Goal: Task Accomplishment & Management: Complete application form

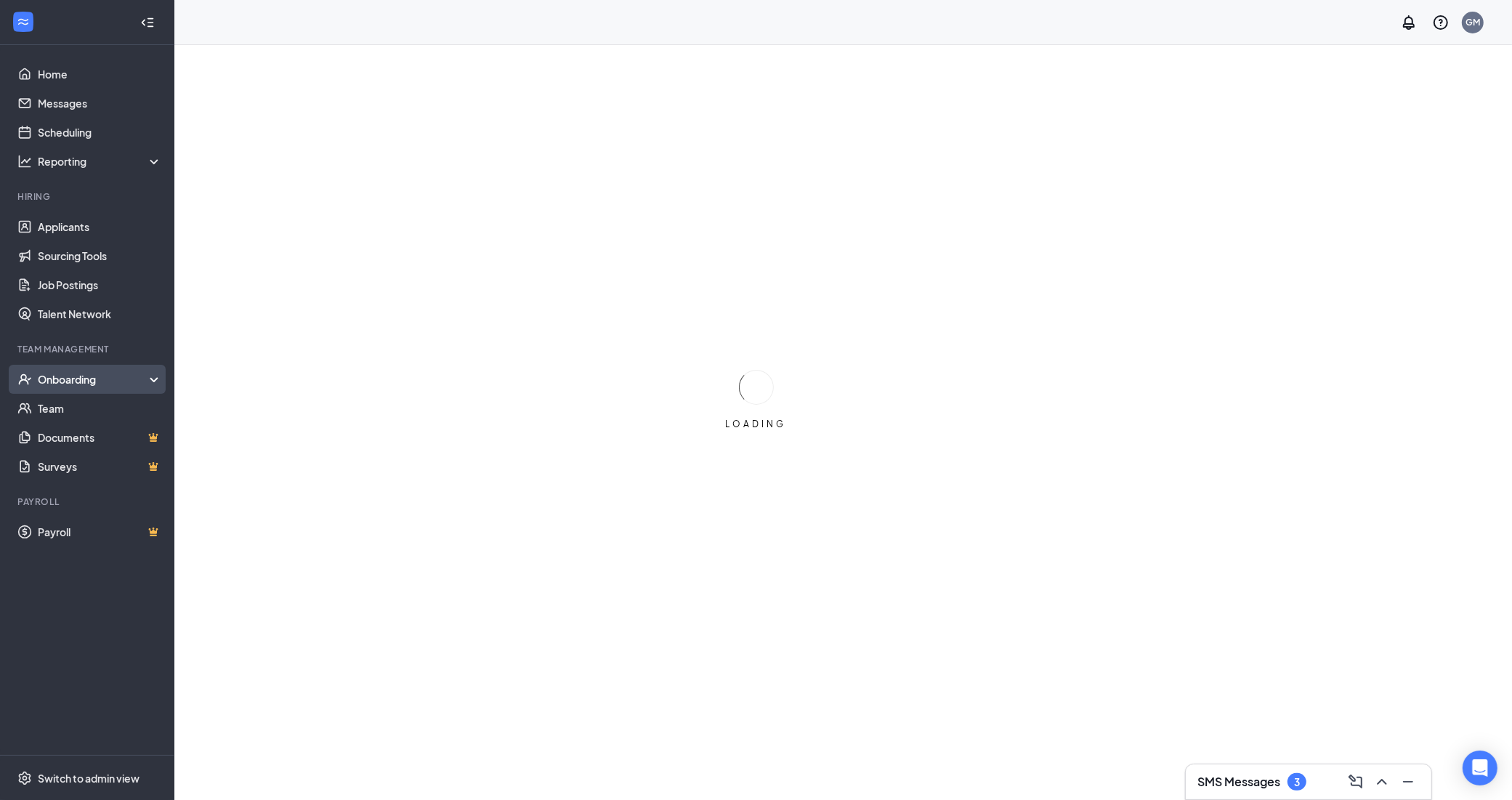
click at [81, 382] on div "Onboarding" at bounding box center [93, 379] width 112 height 14
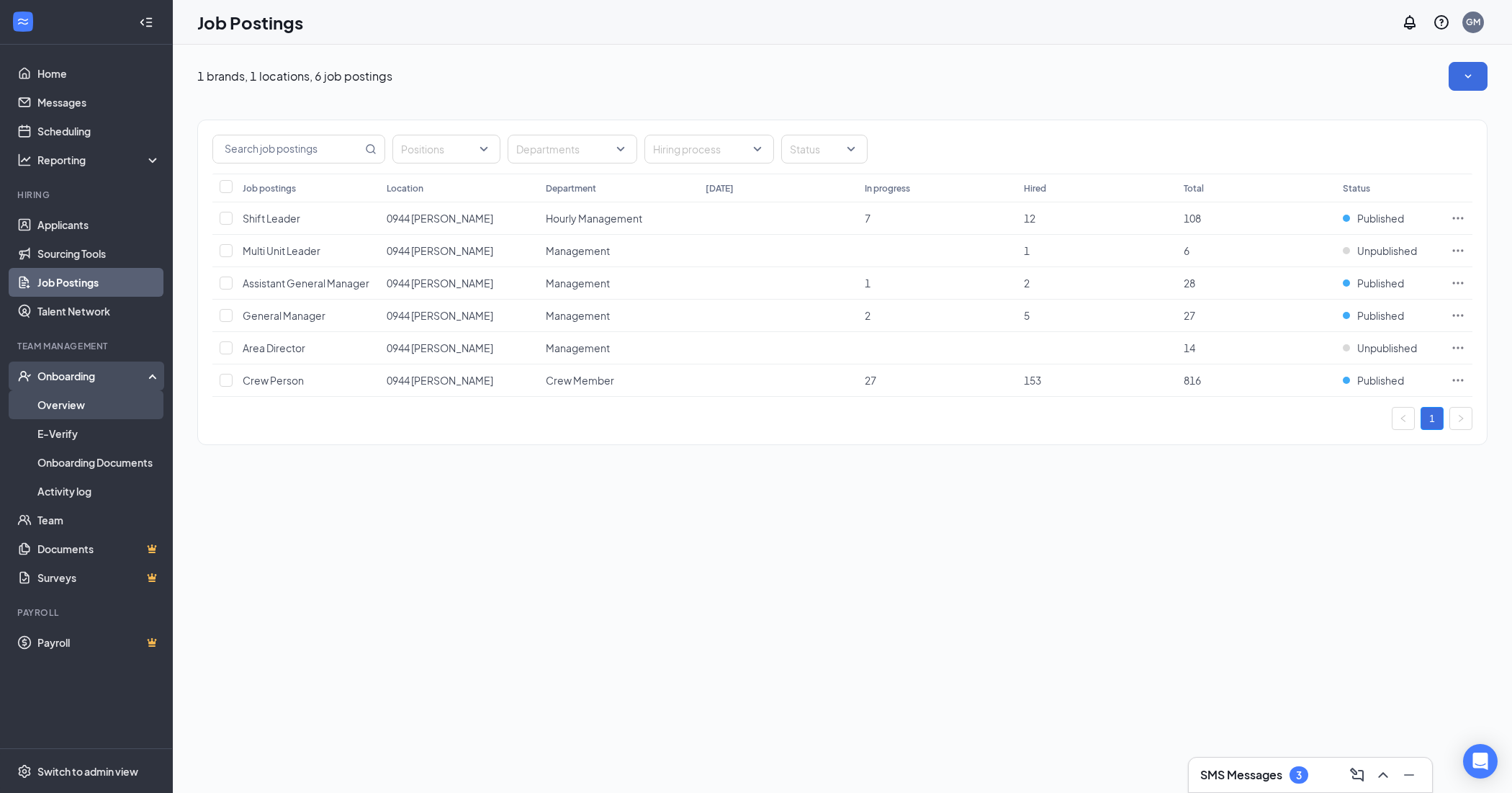
click at [83, 404] on link "Overview" at bounding box center [98, 405] width 123 height 29
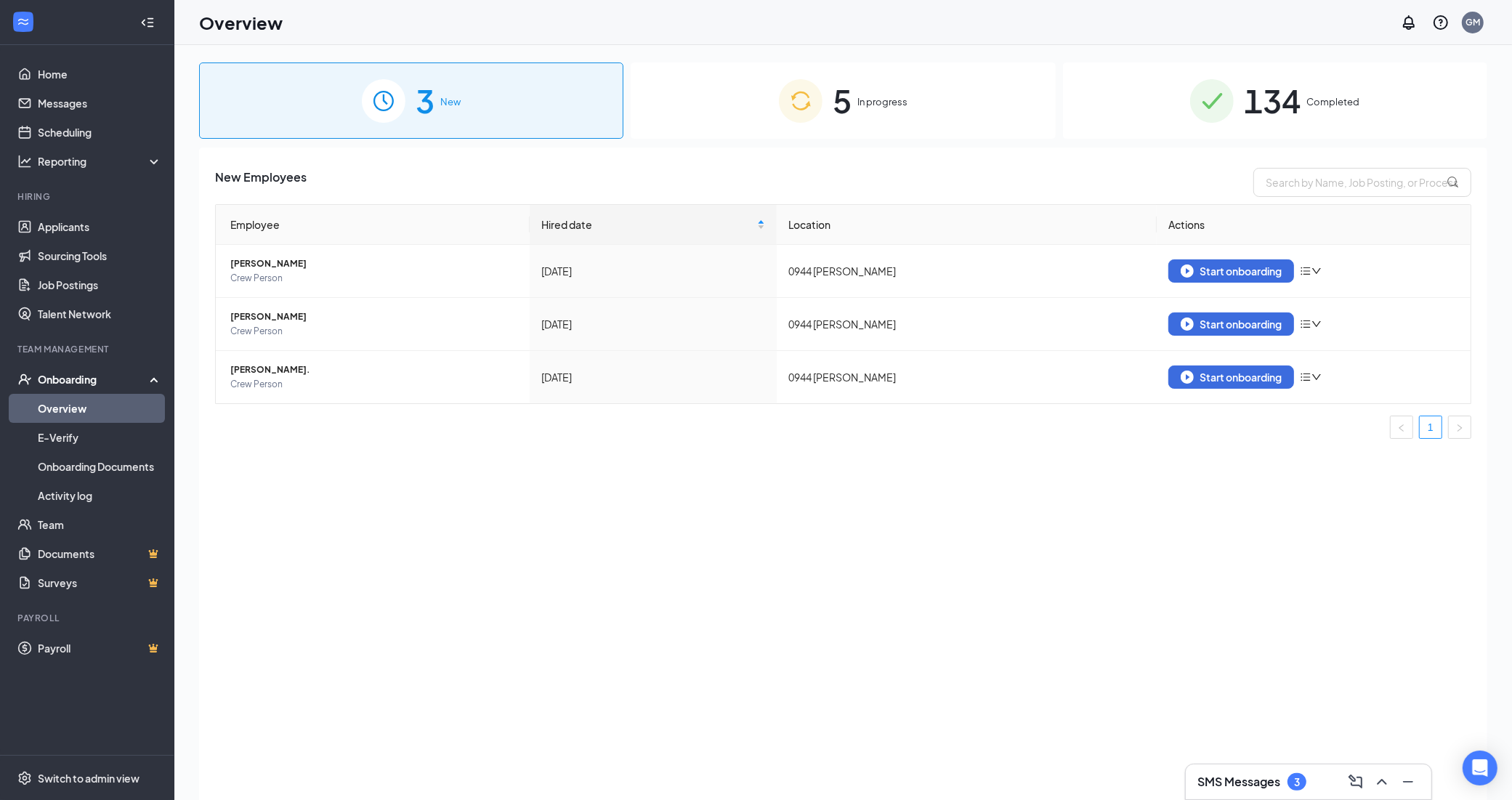
click at [841, 92] on span "5" at bounding box center [841, 100] width 19 height 50
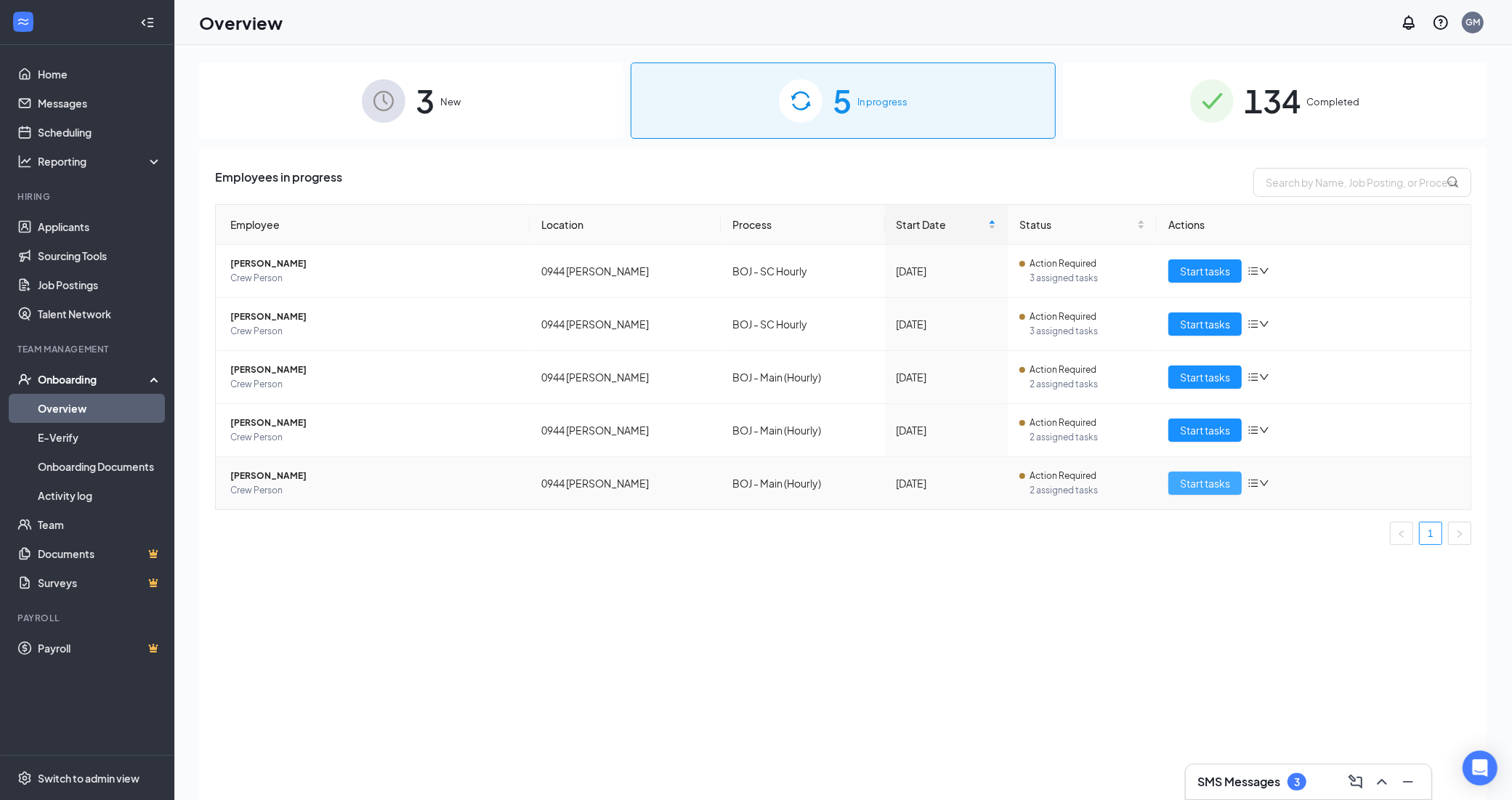
click at [1225, 487] on span "Start tasks" at bounding box center [1204, 483] width 50 height 16
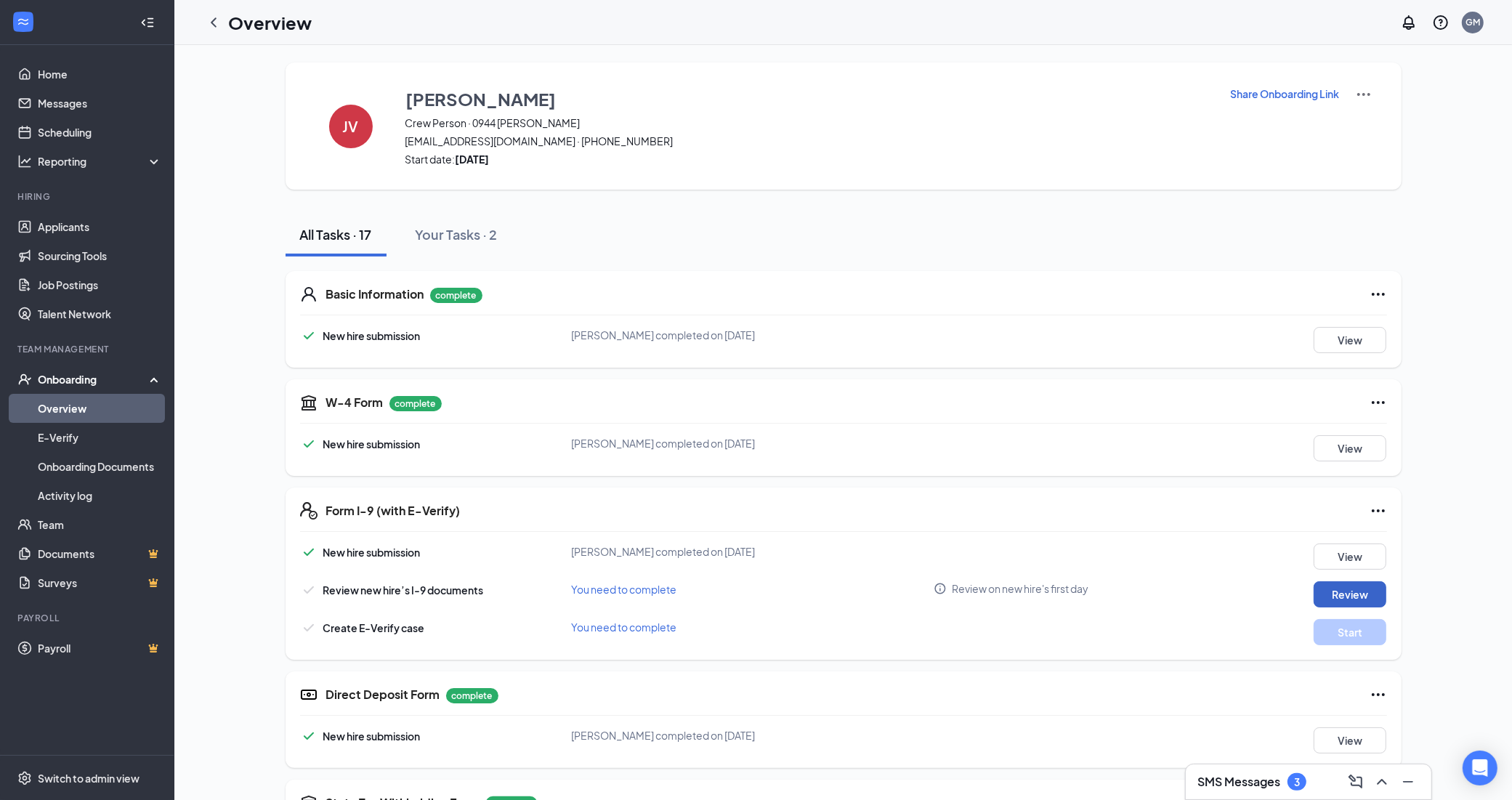
click at [1331, 598] on button "Review" at bounding box center [1350, 594] width 73 height 26
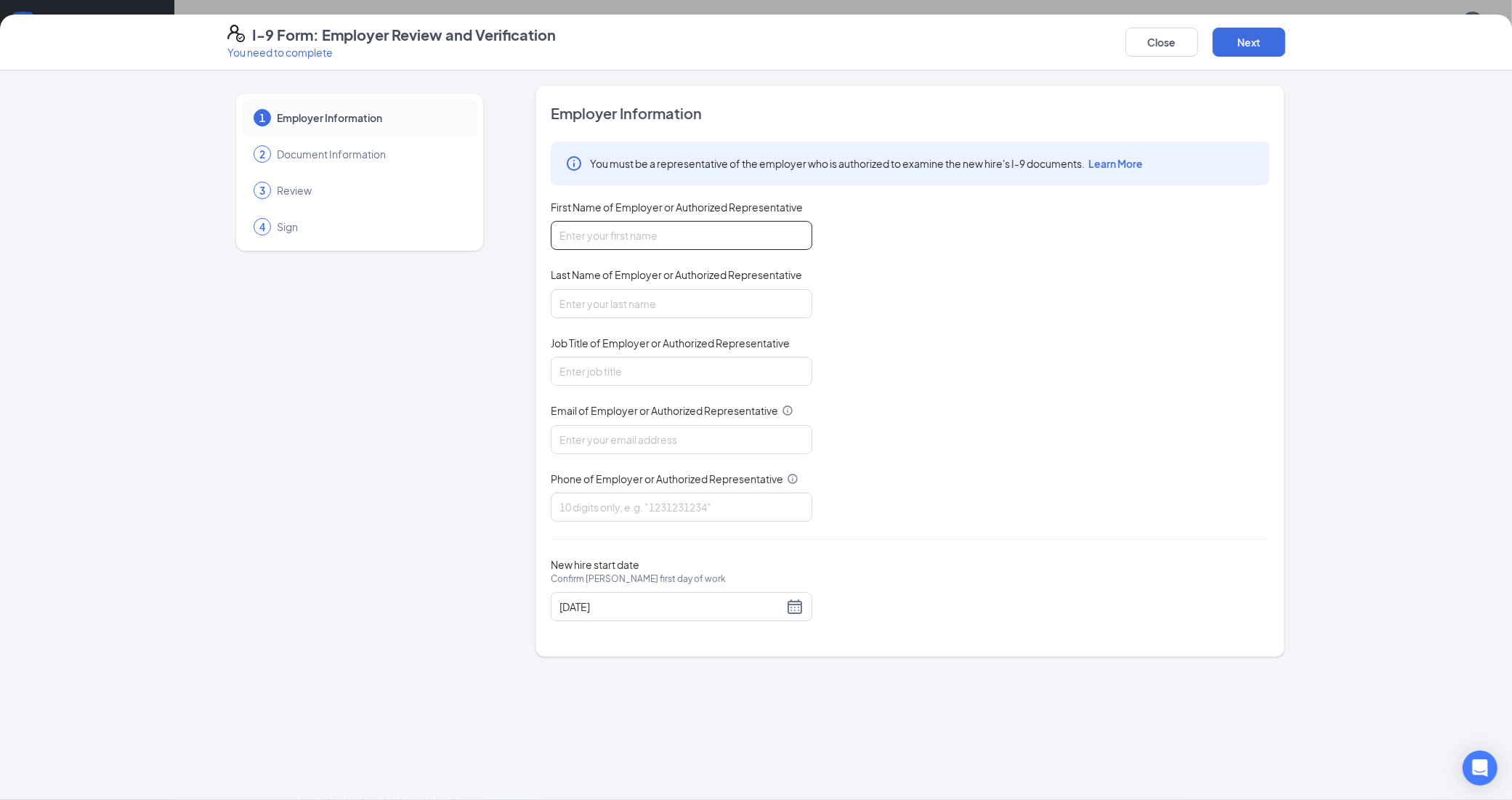
click at [615, 238] on input "First Name of Employer or Authorized Representative" at bounding box center [681, 235] width 262 height 29
type input "[PERSON_NAME]"
click at [581, 306] on input "Last Name of Employer or Authorized Representative" at bounding box center [681, 304] width 262 height 29
type input "[PERSON_NAME]"
click at [568, 377] on input "Job Title of Employer or Authorized Representative" at bounding box center [681, 371] width 262 height 29
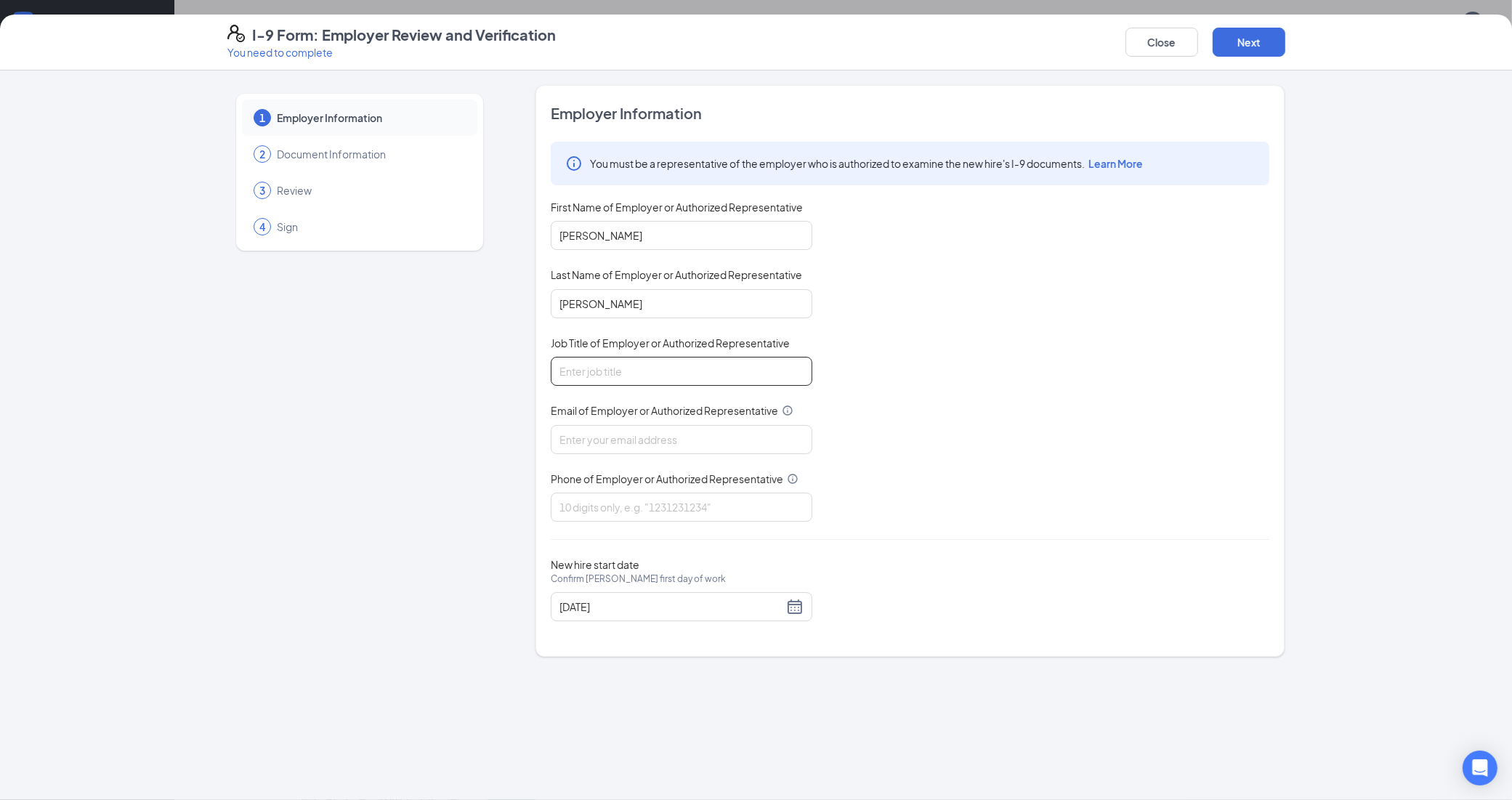
type input "GM"
click at [585, 441] on input "Email of Employer or Authorized Representative" at bounding box center [681, 439] width 262 height 29
type input "[EMAIL_ADDRESS][DOMAIN_NAME]"
click at [589, 507] on input "Phone of Employer or Authorized Representative" at bounding box center [681, 507] width 262 height 29
type input "8643149849"
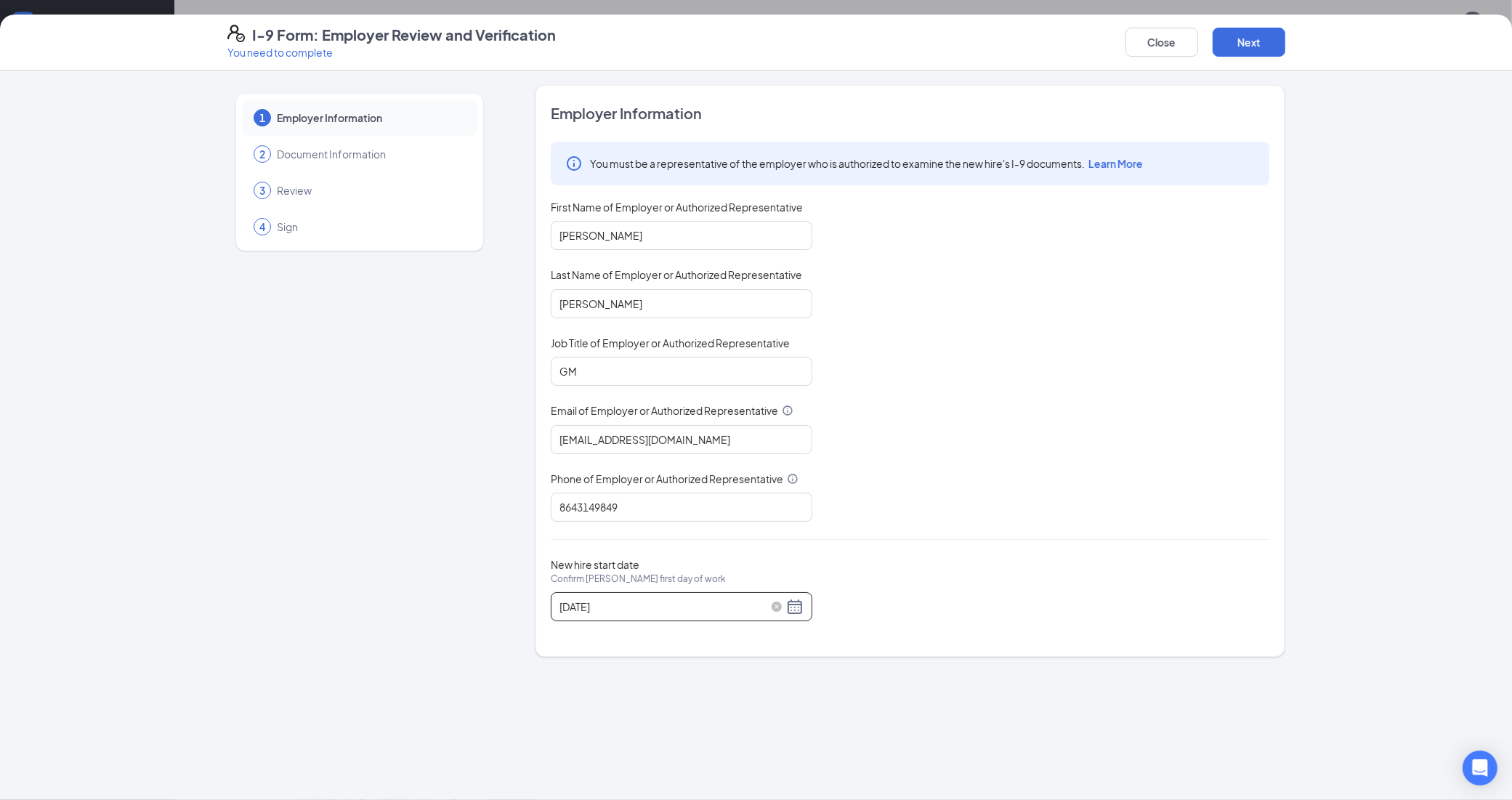
click at [723, 608] on input "[DATE]" at bounding box center [671, 606] width 224 height 16
type input "[DATE]"
click at [623, 738] on div "16" at bounding box center [624, 736] width 17 height 17
click at [1248, 48] on button "Next" at bounding box center [1248, 42] width 73 height 29
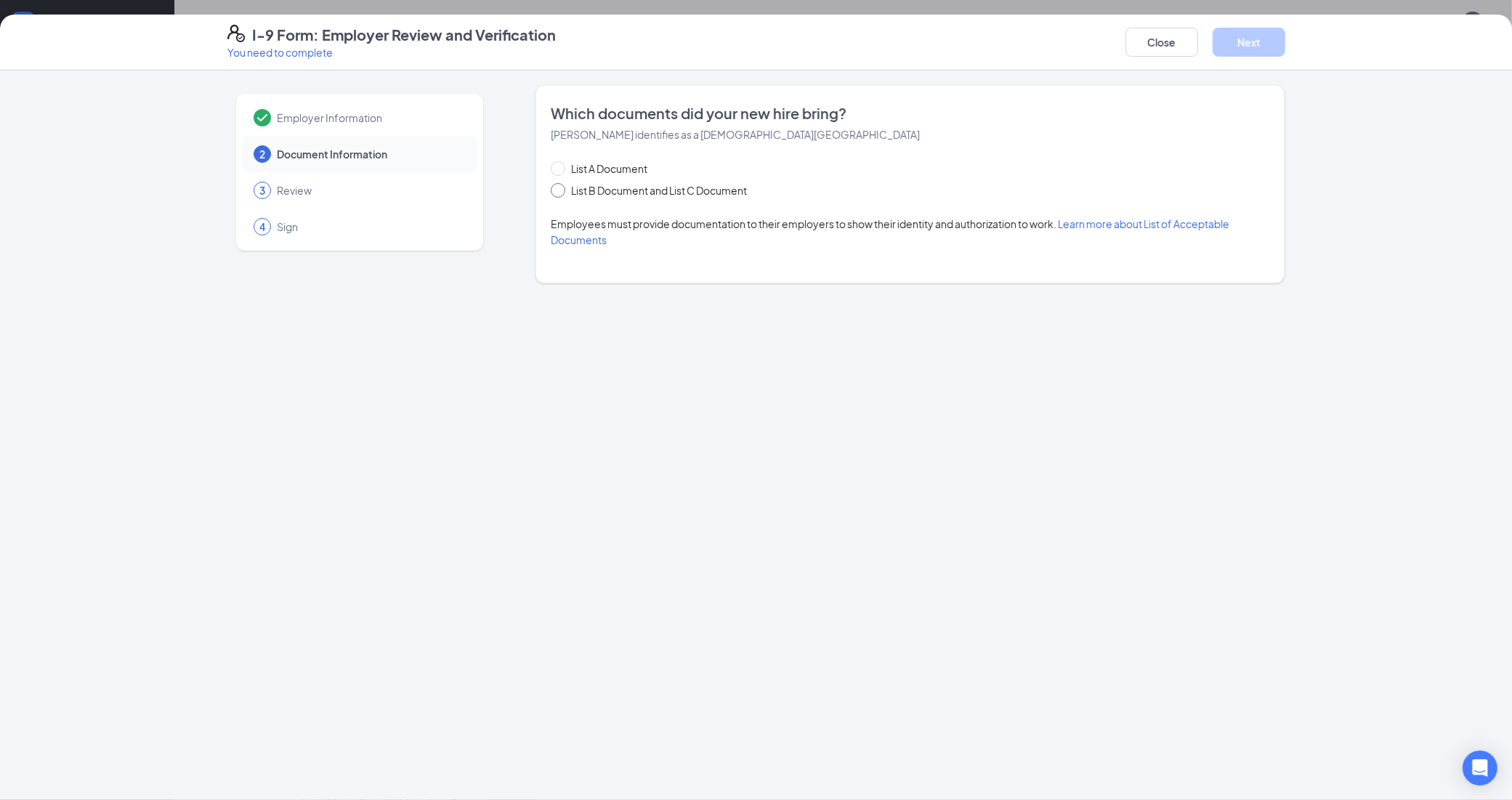
click at [556, 191] on input "List B Document and List C Document" at bounding box center [556, 188] width 11 height 11
radio input "true"
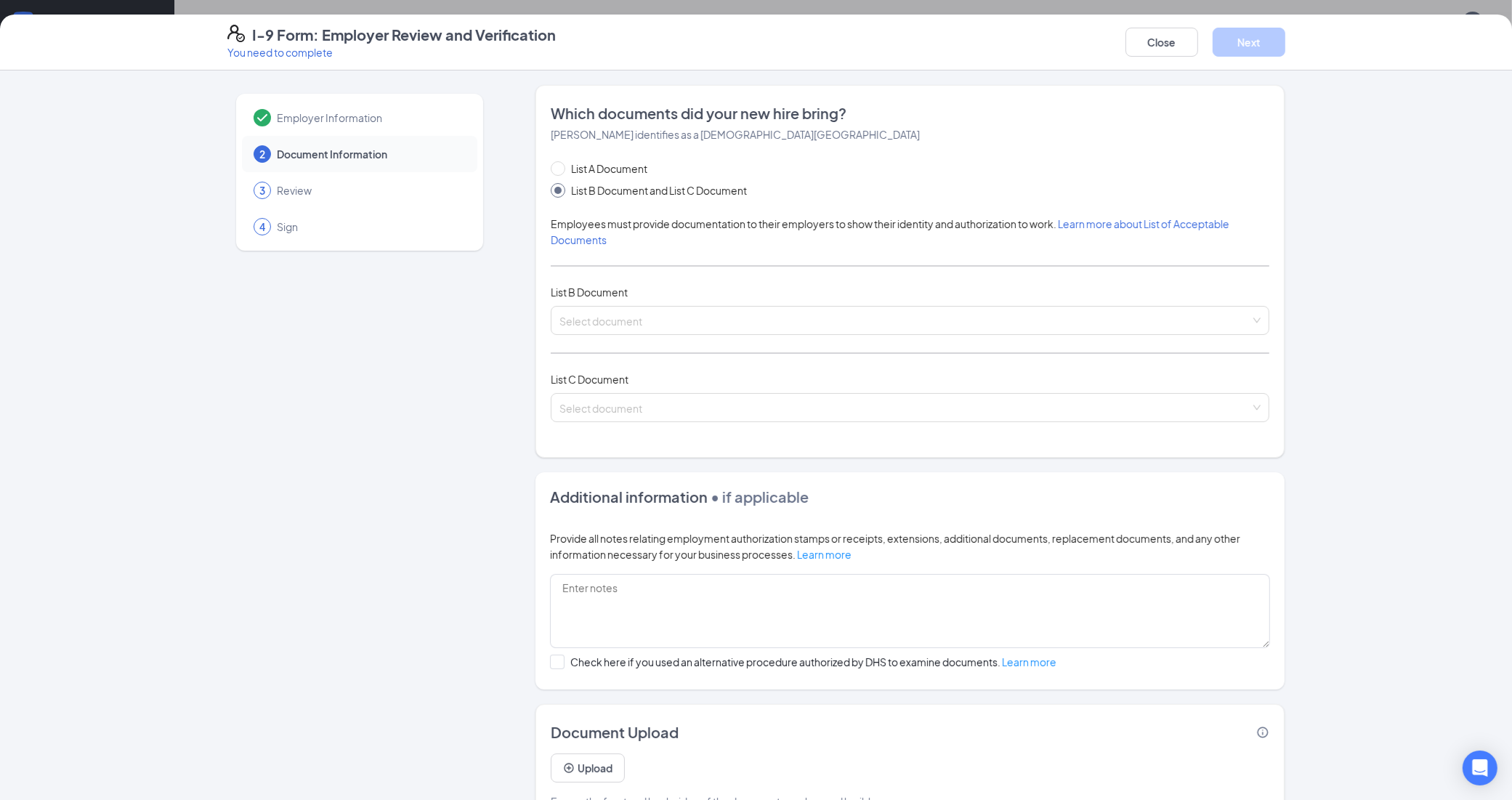
click at [582, 251] on div "List A Document List B Document and List C Document Employees must provide docu…" at bounding box center [910, 300] width 719 height 279
click at [575, 320] on input "search" at bounding box center [904, 317] width 691 height 22
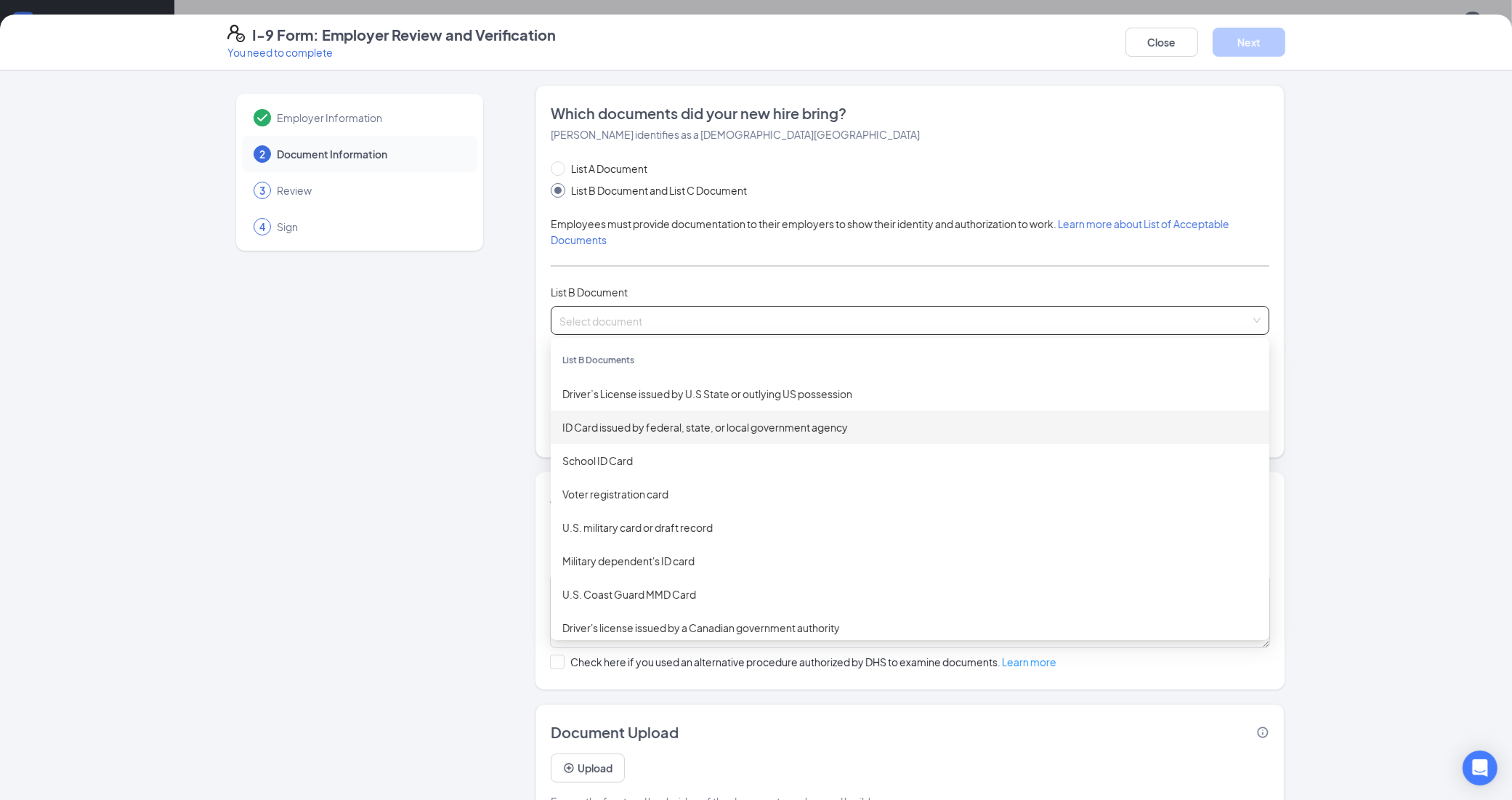
click at [629, 431] on div "ID Card issued by federal, state, or local government agency" at bounding box center [910, 426] width 695 height 16
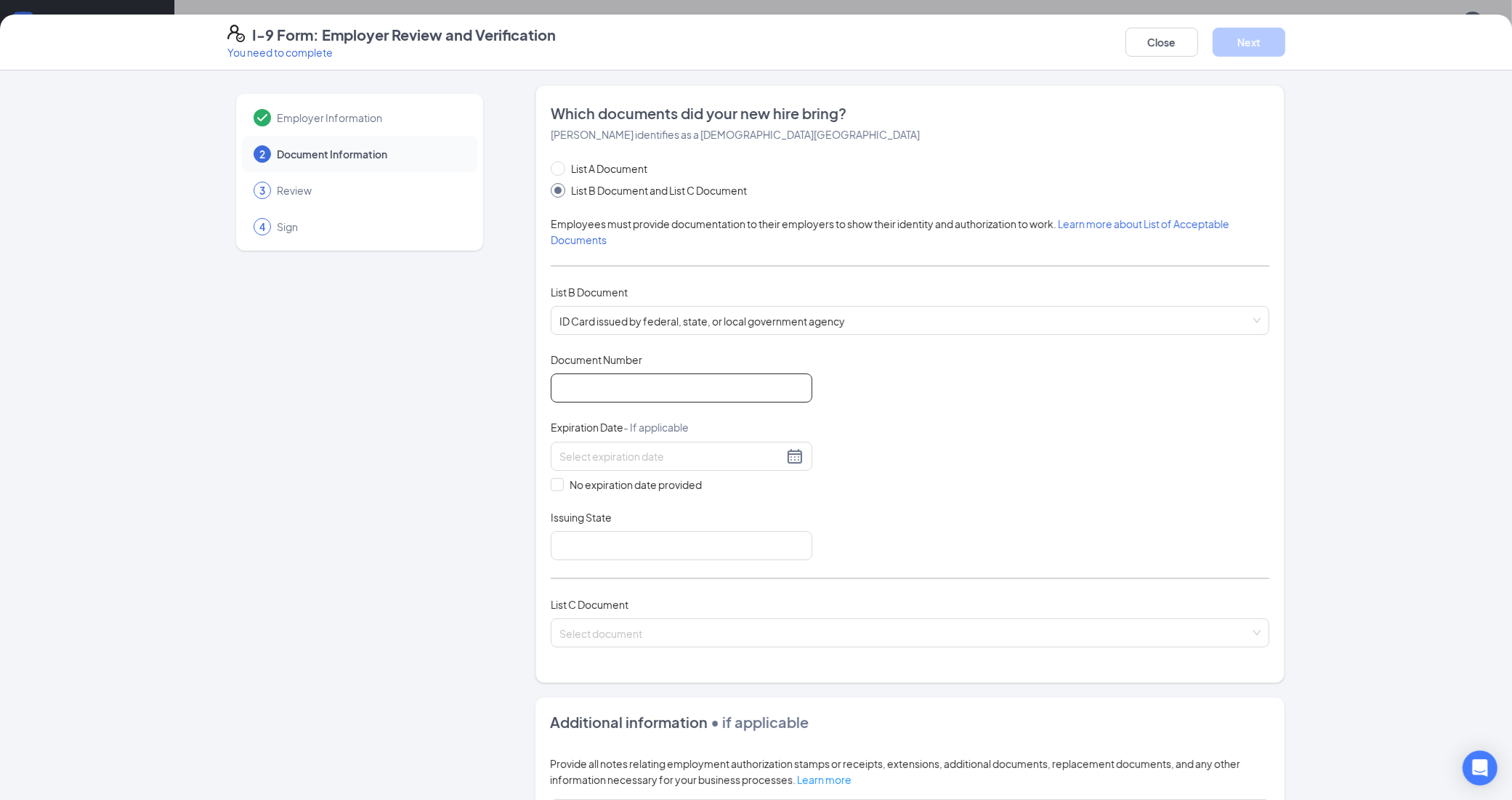
click at [568, 387] on input "Document Number" at bounding box center [681, 388] width 262 height 29
type input "1018477676"
click at [562, 460] on input at bounding box center [671, 456] width 224 height 16
click at [735, 492] on button "button" at bounding box center [733, 489] width 16 height 29
click at [721, 490] on button "button" at bounding box center [717, 489] width 16 height 29
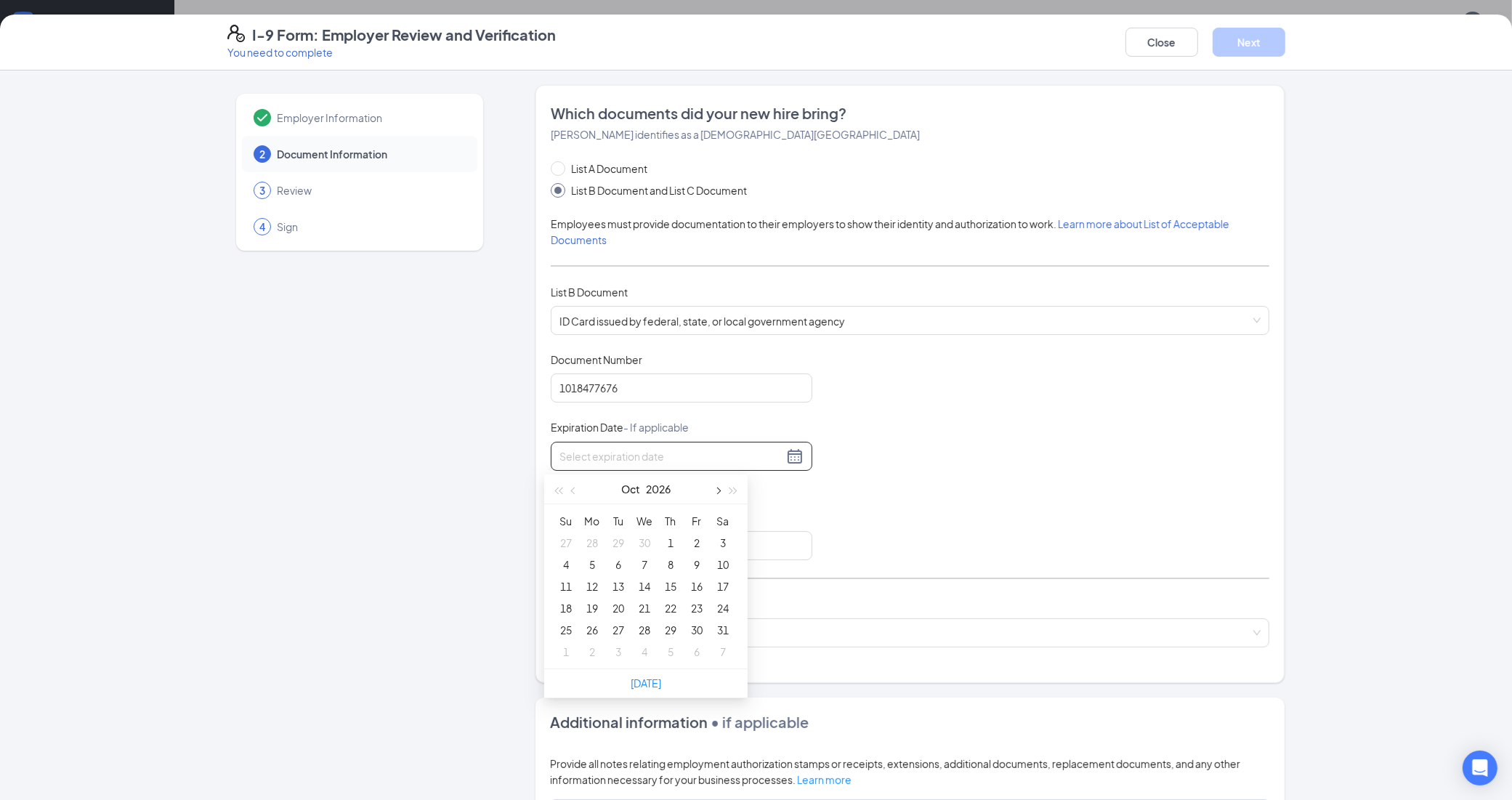
click at [717, 490] on span "button" at bounding box center [717, 491] width 8 height 8
click at [559, 586] on div "13" at bounding box center [565, 586] width 17 height 17
click at [782, 447] on div "[DATE]" at bounding box center [681, 456] width 244 height 17
click at [738, 492] on button "button" at bounding box center [733, 489] width 16 height 29
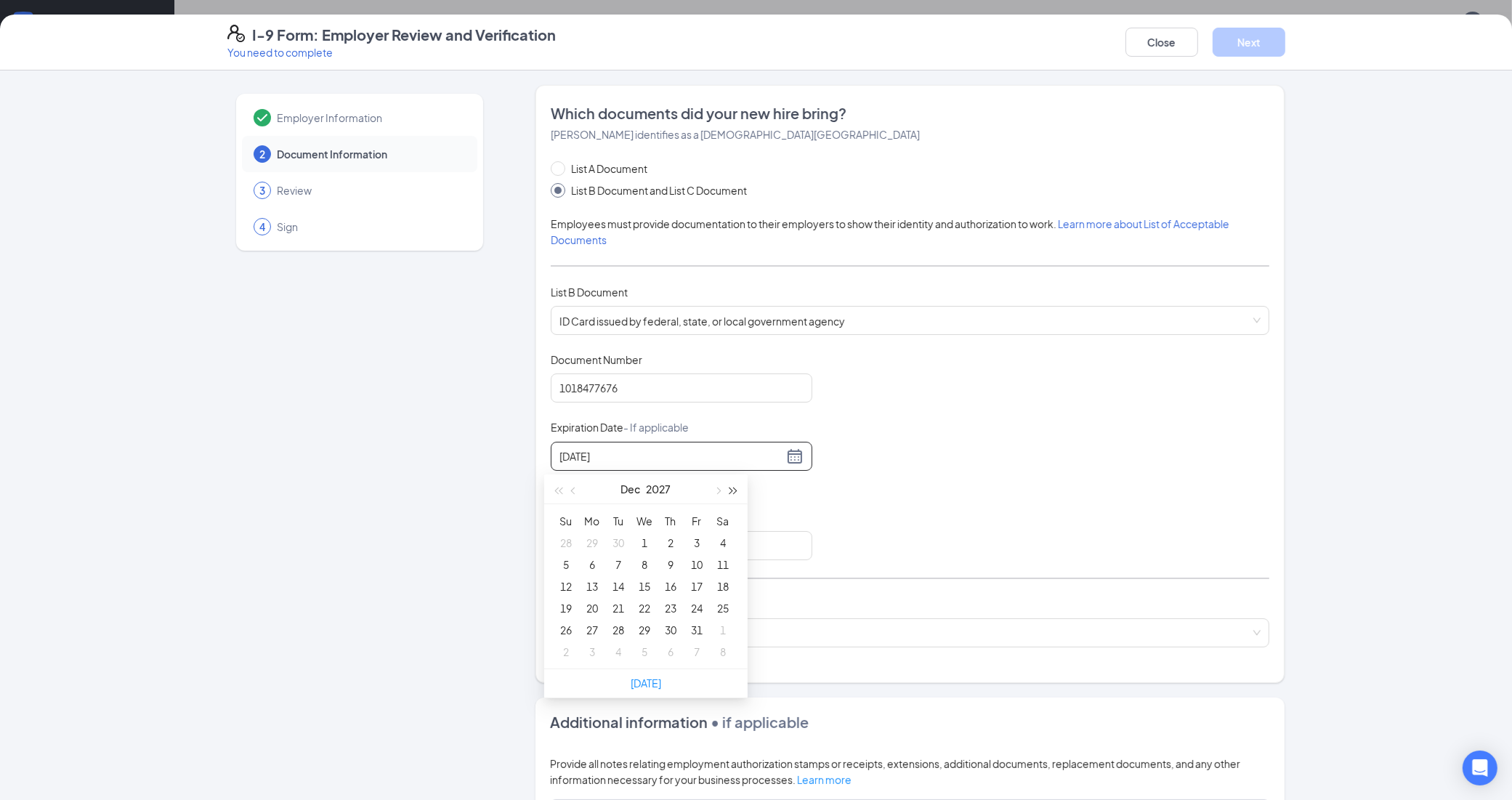
click at [738, 492] on button "button" at bounding box center [733, 489] width 16 height 29
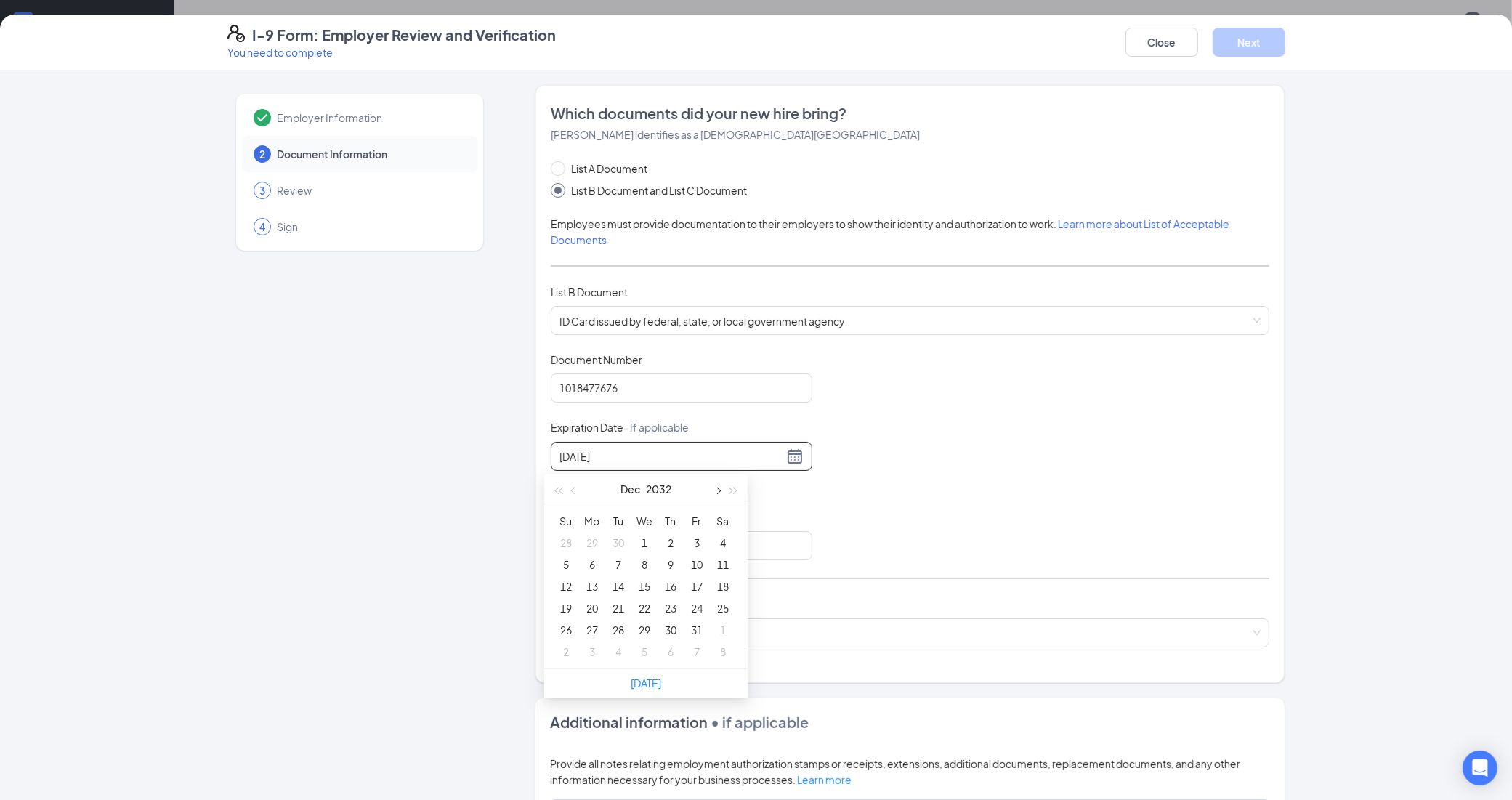
click at [717, 489] on span "button" at bounding box center [717, 491] width 8 height 8
click at [568, 488] on button "button" at bounding box center [574, 489] width 16 height 29
click at [561, 490] on span "button" at bounding box center [558, 491] width 8 height 8
type input "[DATE]"
click at [717, 557] on div "13" at bounding box center [723, 564] width 17 height 17
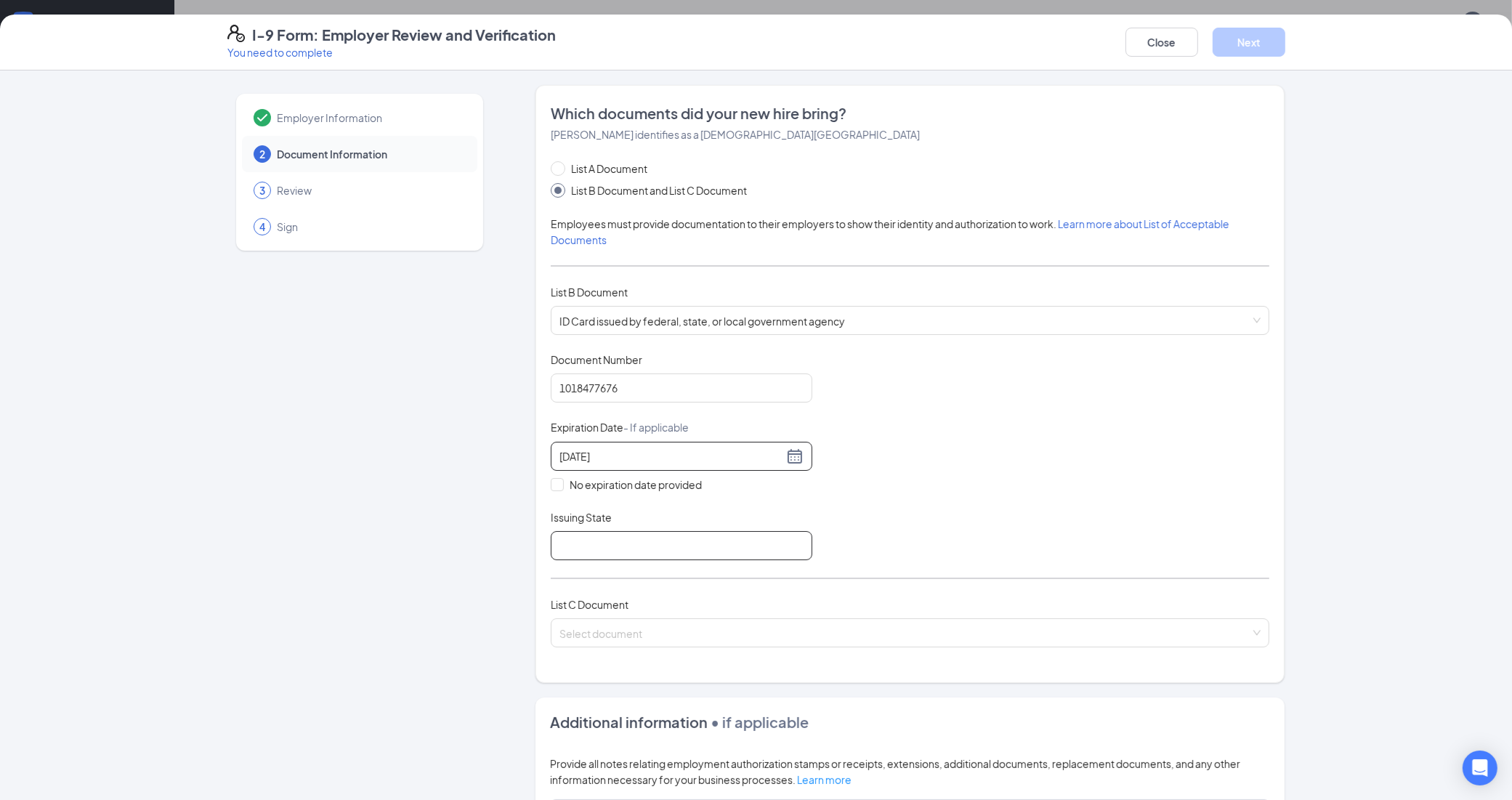
click at [576, 549] on input "Issuing State" at bounding box center [681, 545] width 262 height 29
type input "sc"
click at [611, 607] on span "List C Document" at bounding box center [589, 604] width 77 height 13
click at [578, 586] on div "List A Document List B Document and List C Document Employees must provide docu…" at bounding box center [910, 413] width 719 height 504
click at [589, 641] on input "search" at bounding box center [904, 629] width 691 height 22
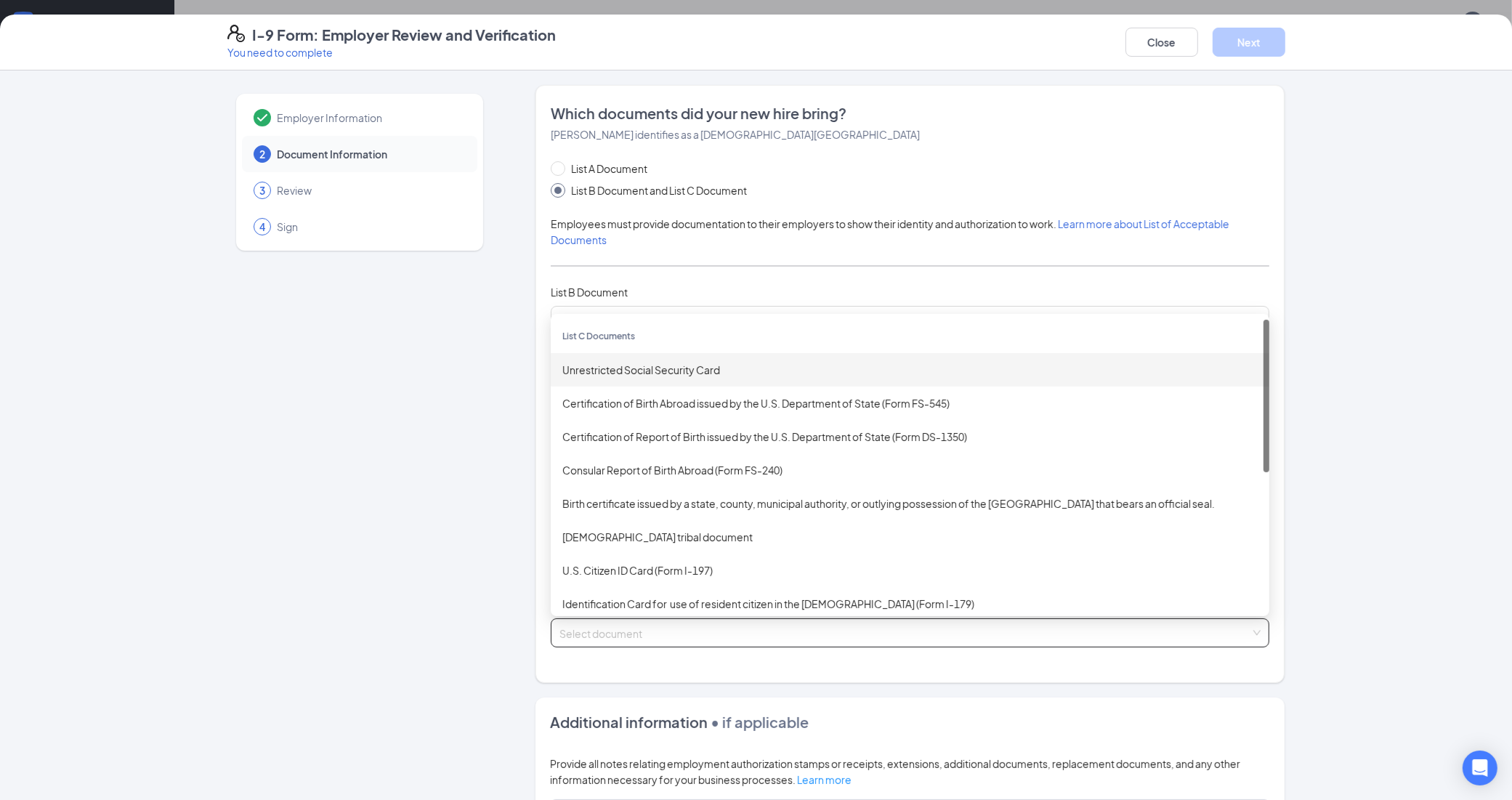
click at [590, 371] on div "Unrestricted Social Security Card" at bounding box center [910, 369] width 695 height 16
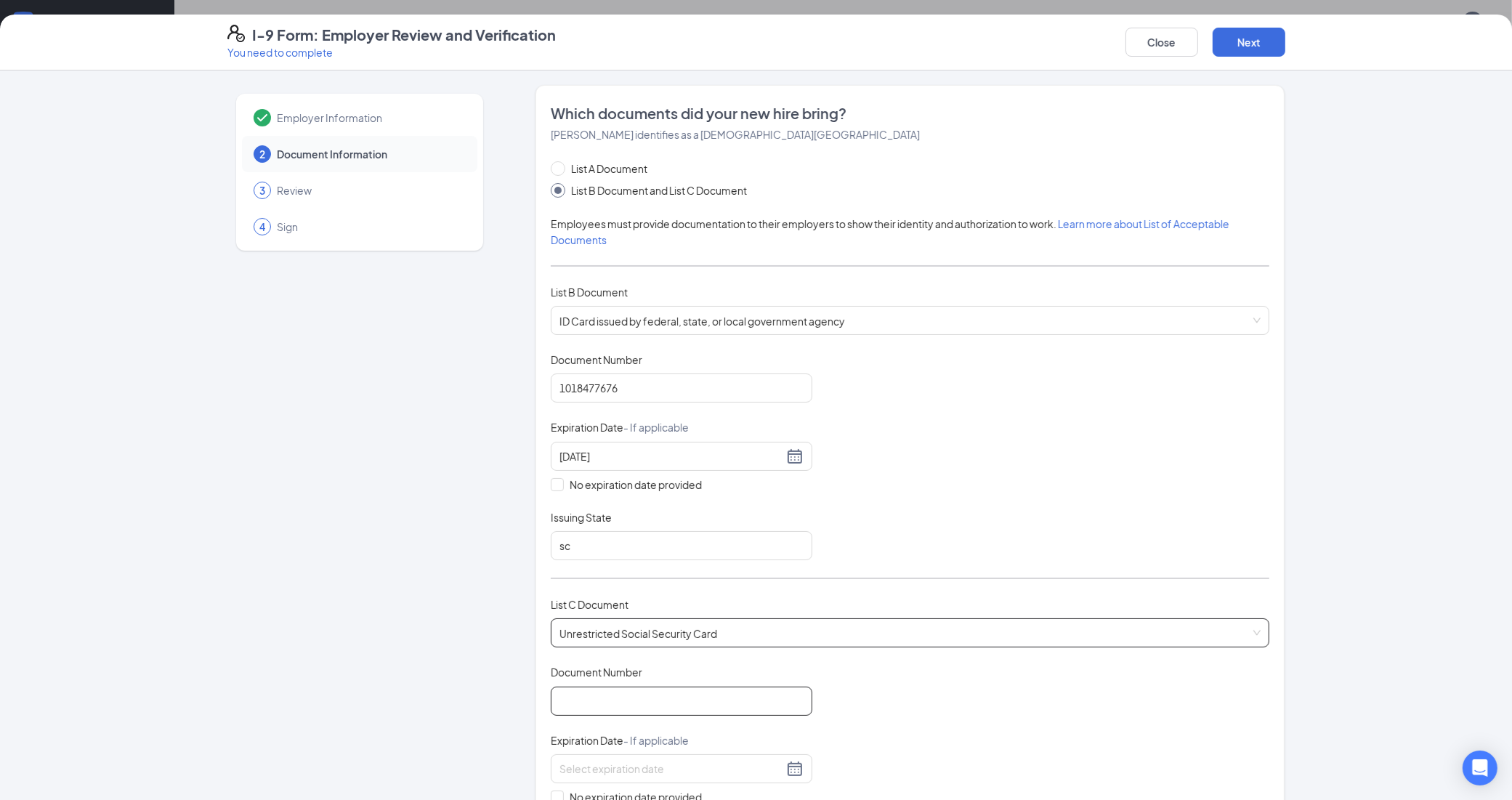
click at [618, 699] on input "Document Number" at bounding box center [681, 701] width 262 height 29
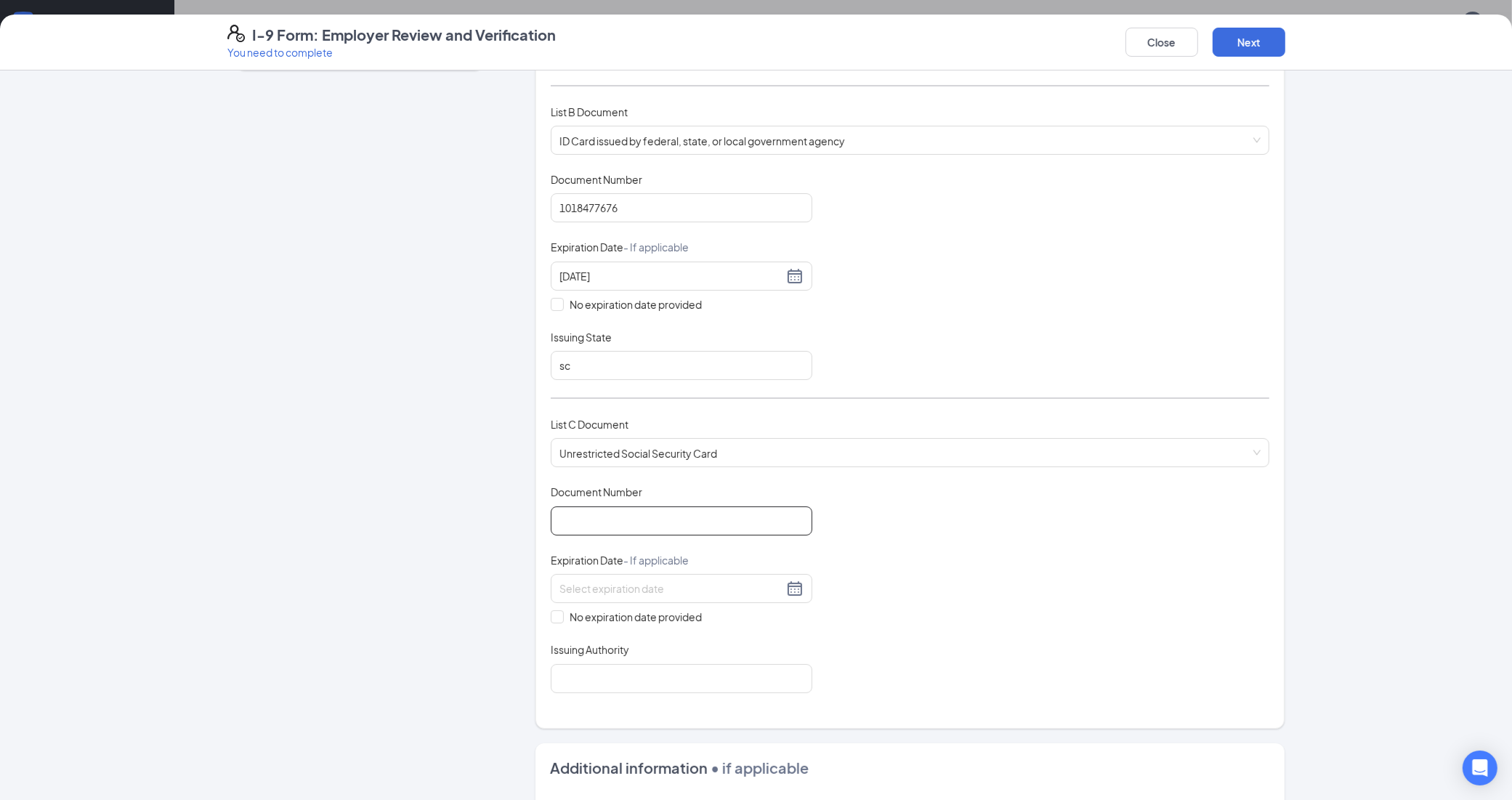
scroll to position [272, 0]
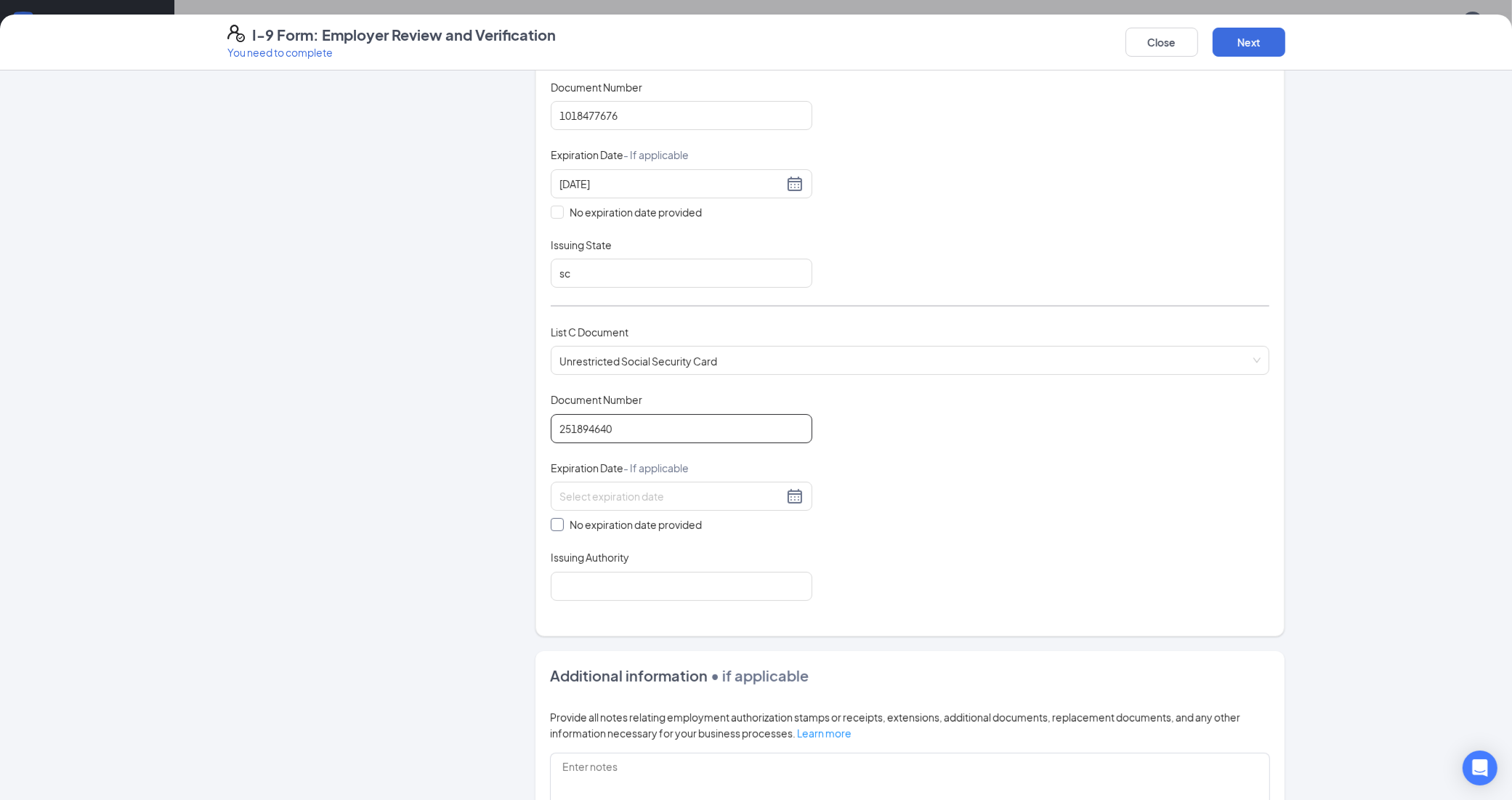
type input "251894640"
click at [550, 525] on input "No expiration date provided" at bounding box center [556, 523] width 11 height 11
checkbox input "true"
click at [582, 586] on input "Issuing Authority" at bounding box center [681, 588] width 262 height 29
type input "social security department"
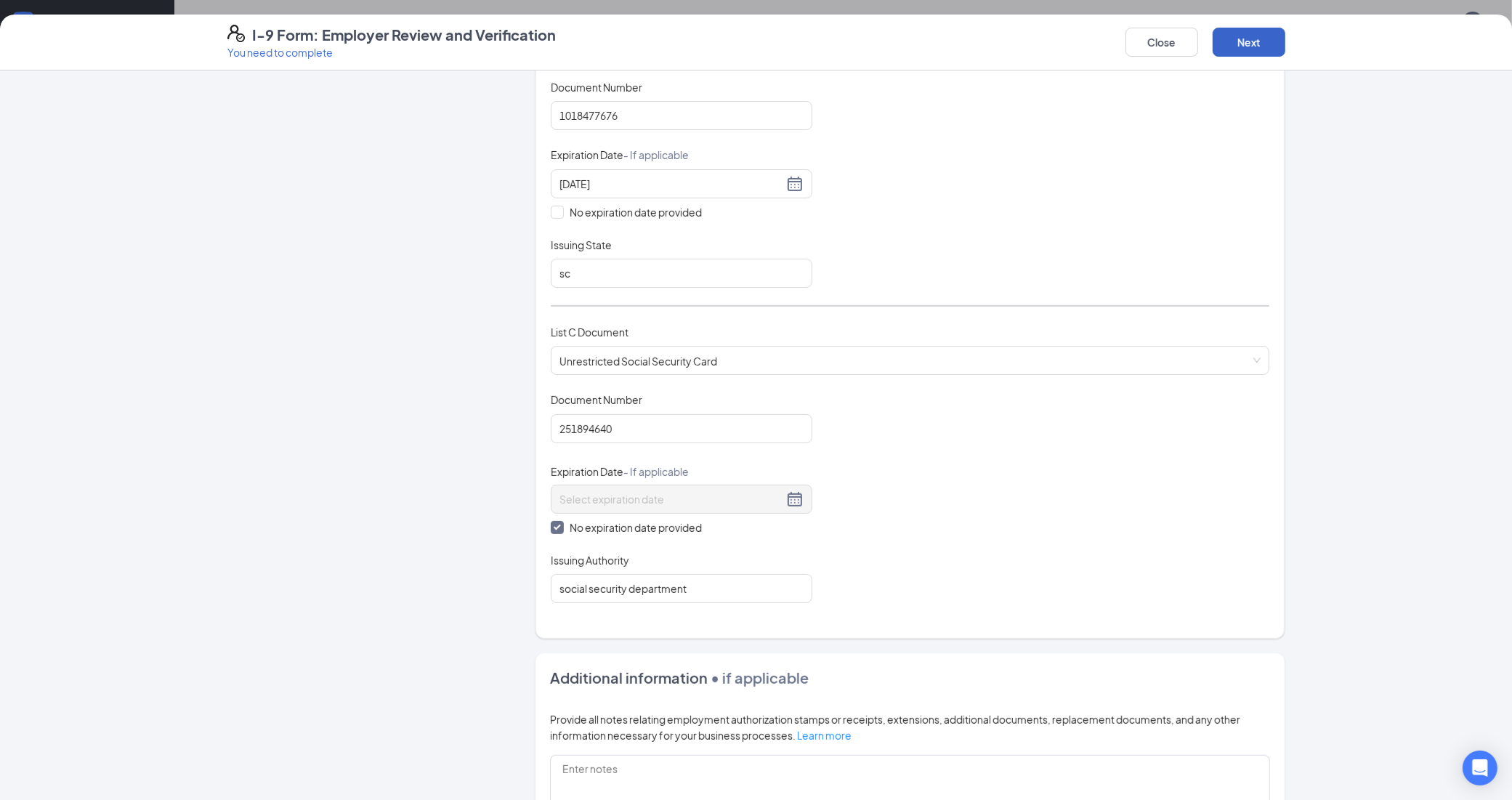
click at [1255, 41] on button "Next" at bounding box center [1248, 42] width 73 height 29
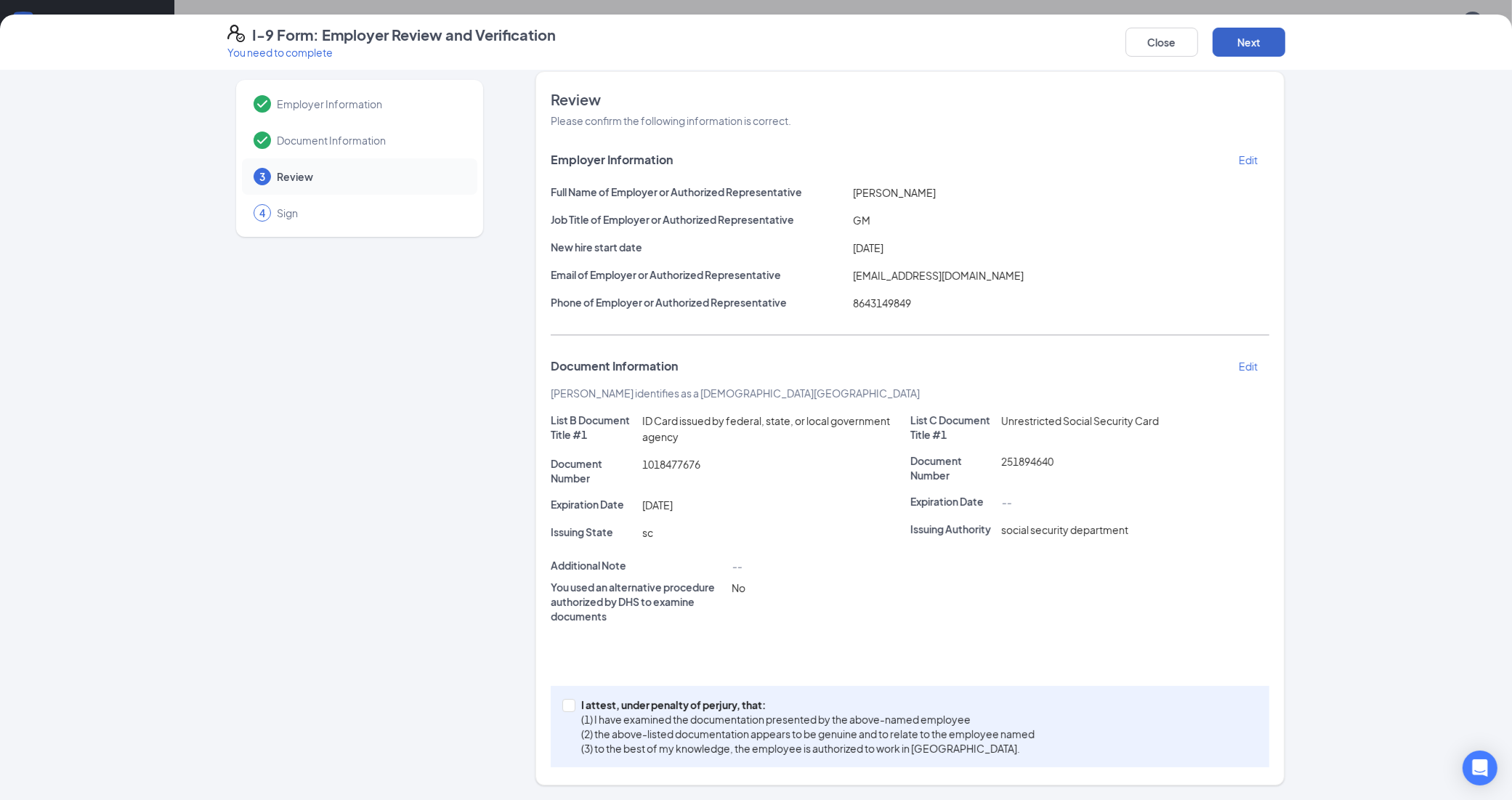
scroll to position [14, 0]
click at [1255, 41] on button "Next" at bounding box center [1248, 42] width 73 height 29
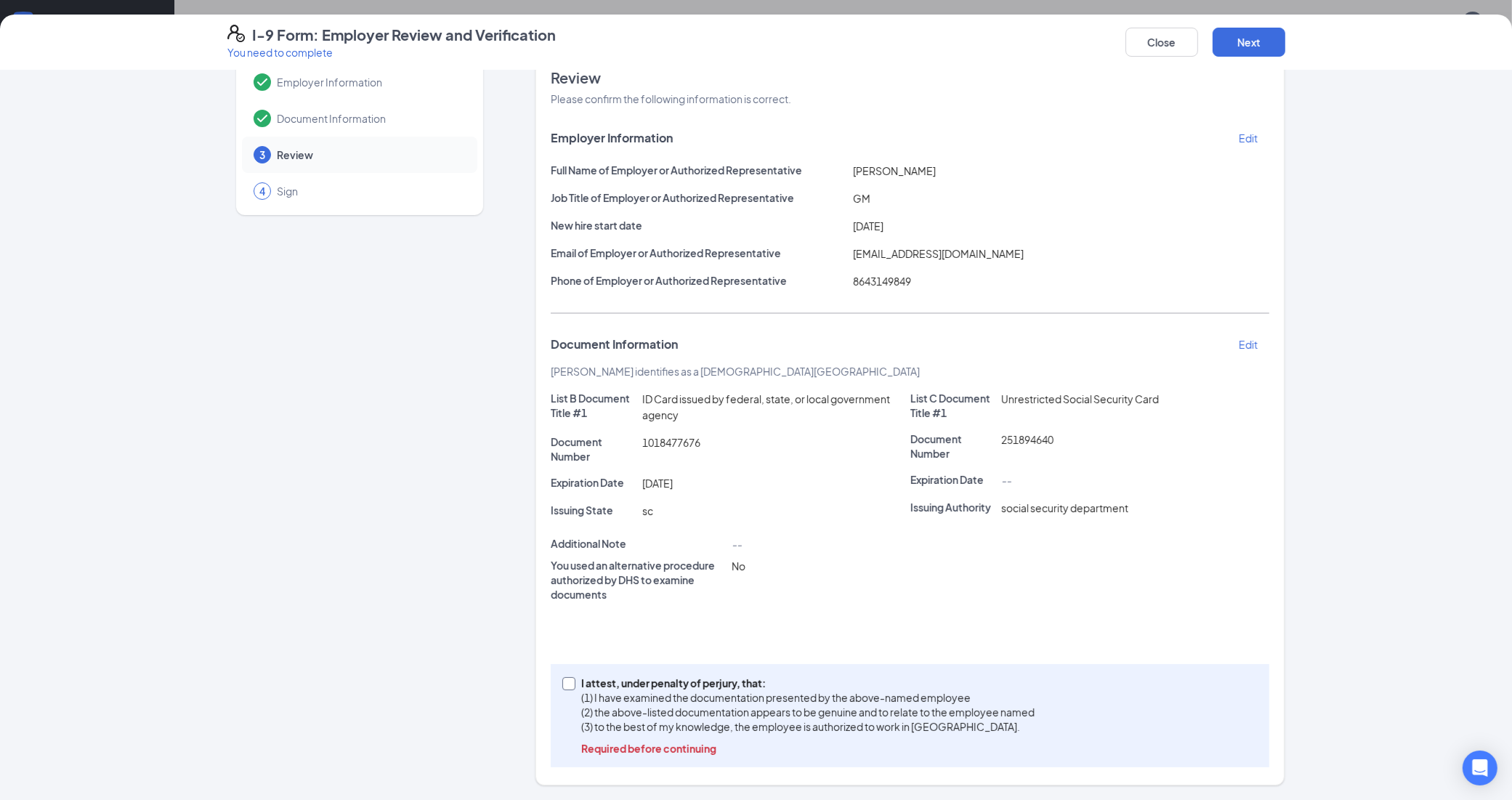
click at [567, 683] on span at bounding box center [568, 683] width 13 height 13
click at [567, 683] on input "I attest, under penalty of [PERSON_NAME], that: (1) I have examined the documen…" at bounding box center [568, 682] width 11 height 11
checkbox input "true"
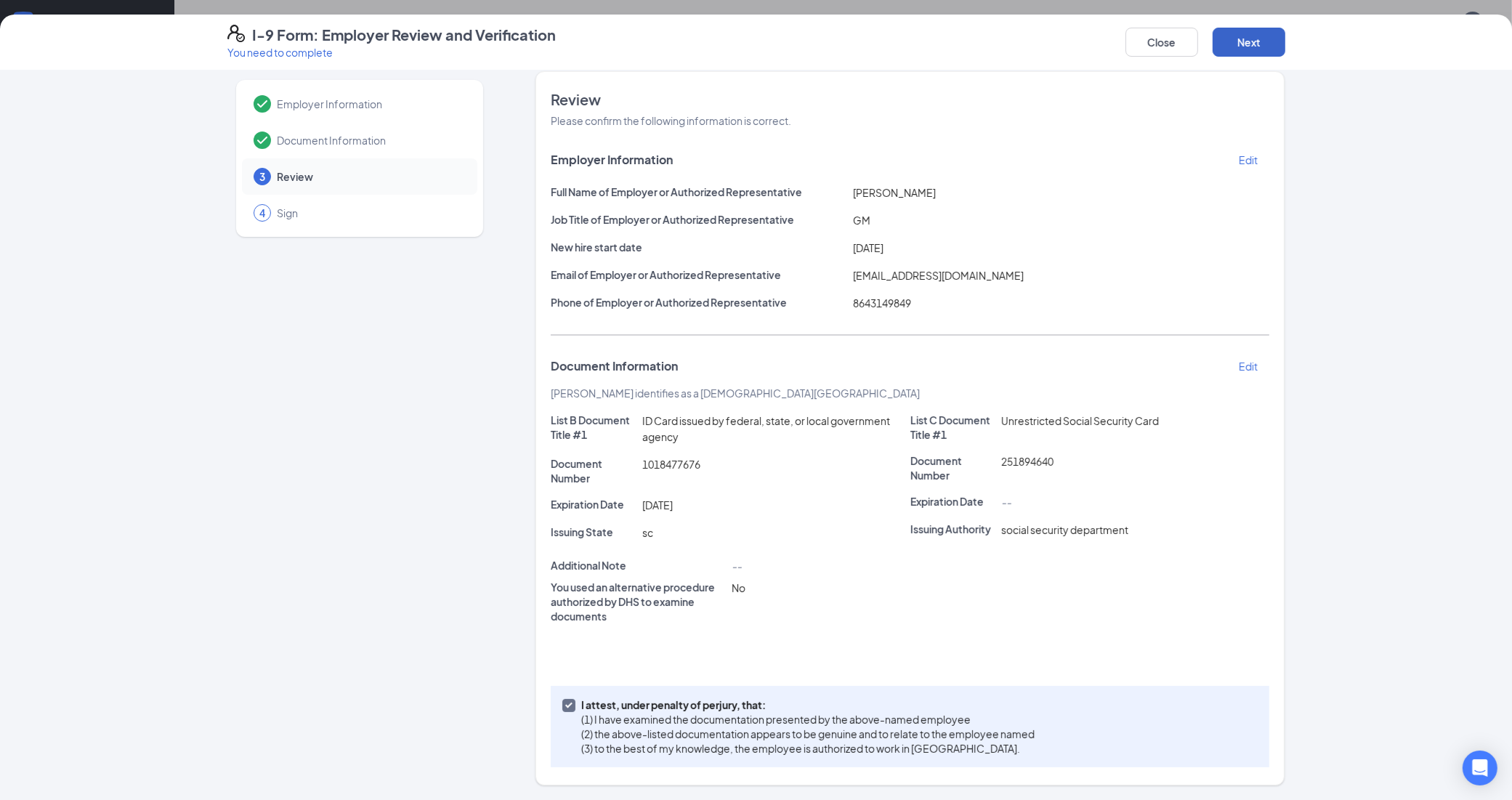
click at [1252, 36] on button "Next" at bounding box center [1248, 42] width 73 height 29
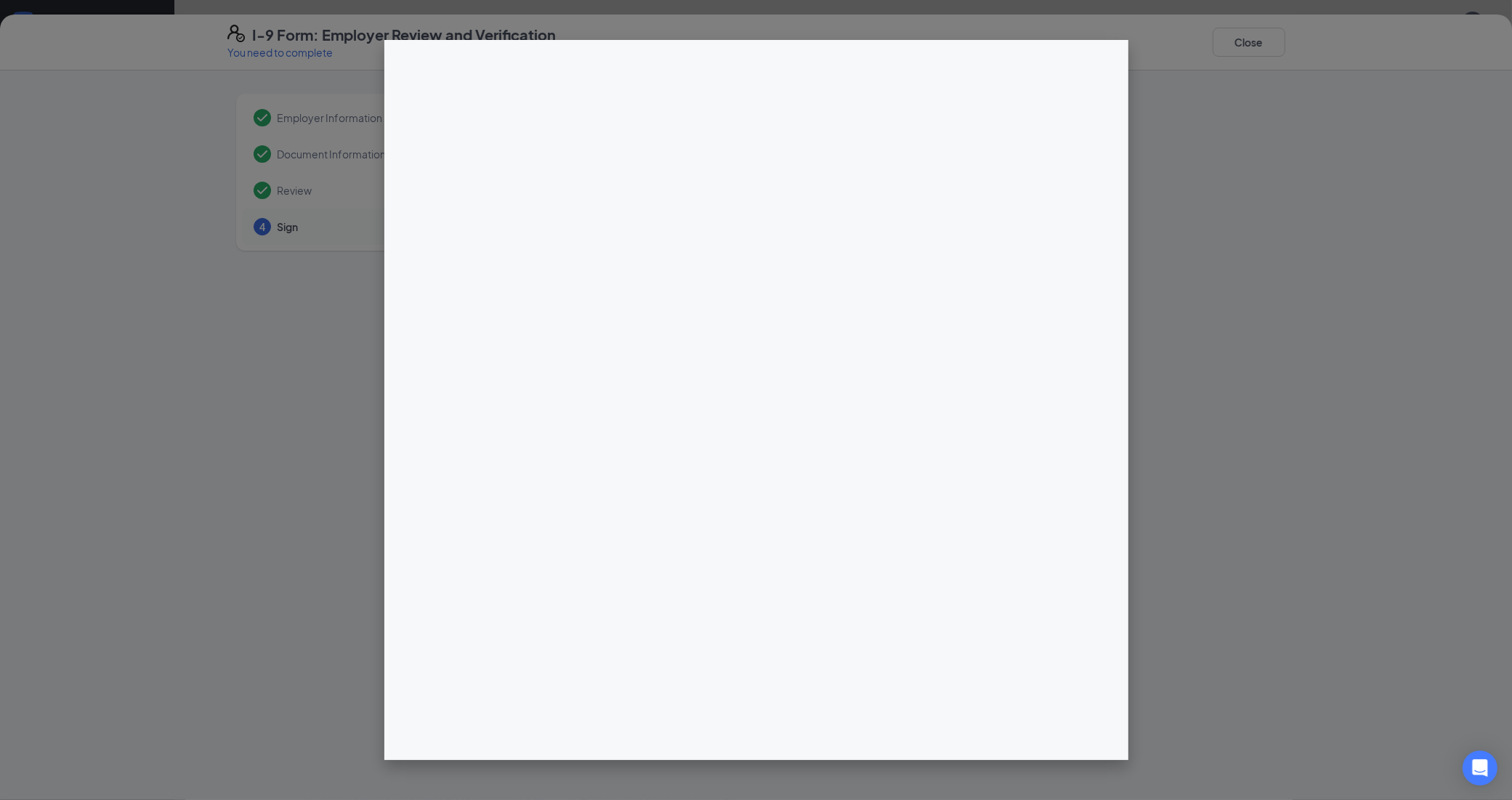
scroll to position [182, 0]
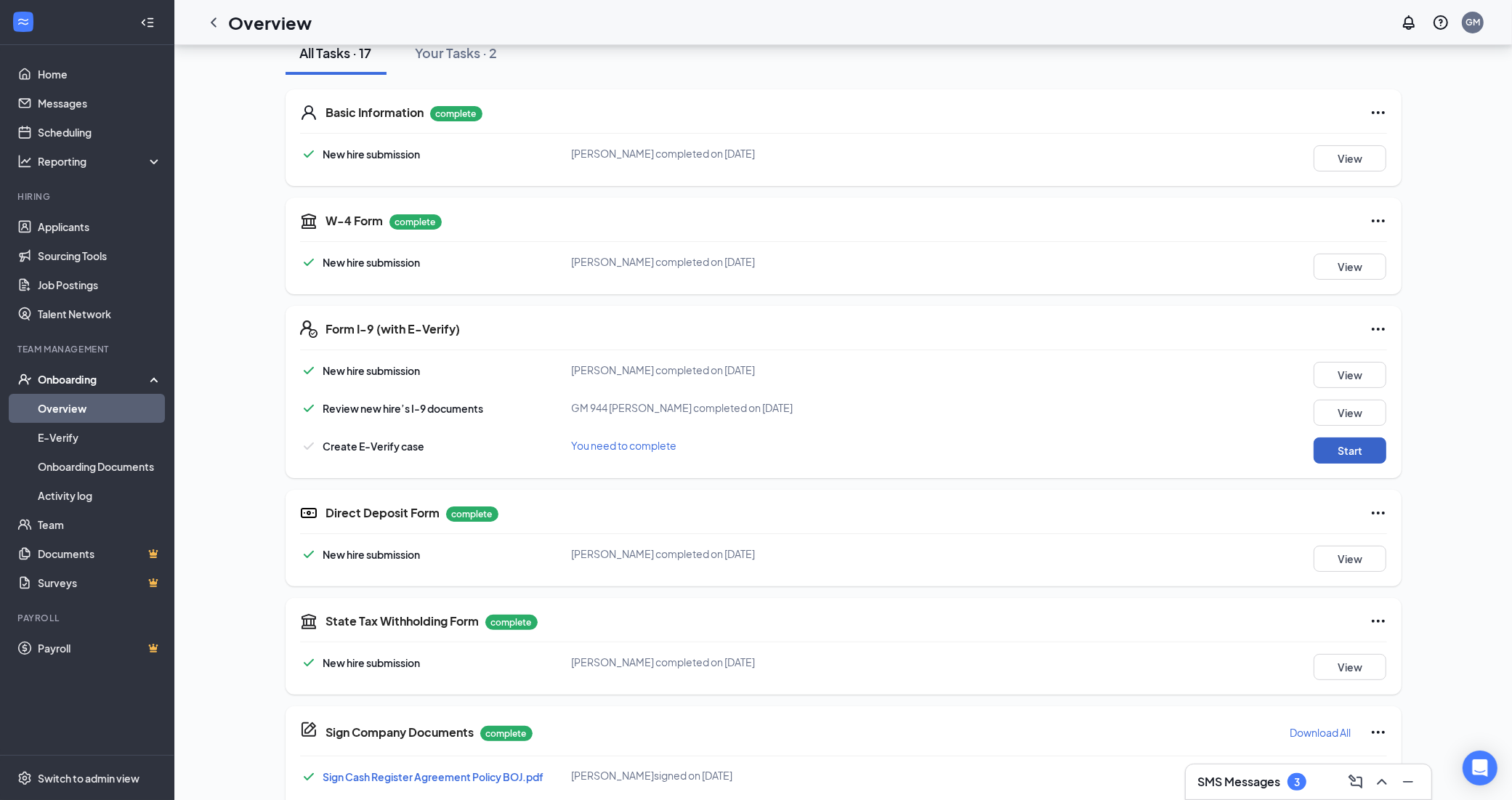
click at [1344, 453] on button "Start" at bounding box center [1350, 450] width 73 height 26
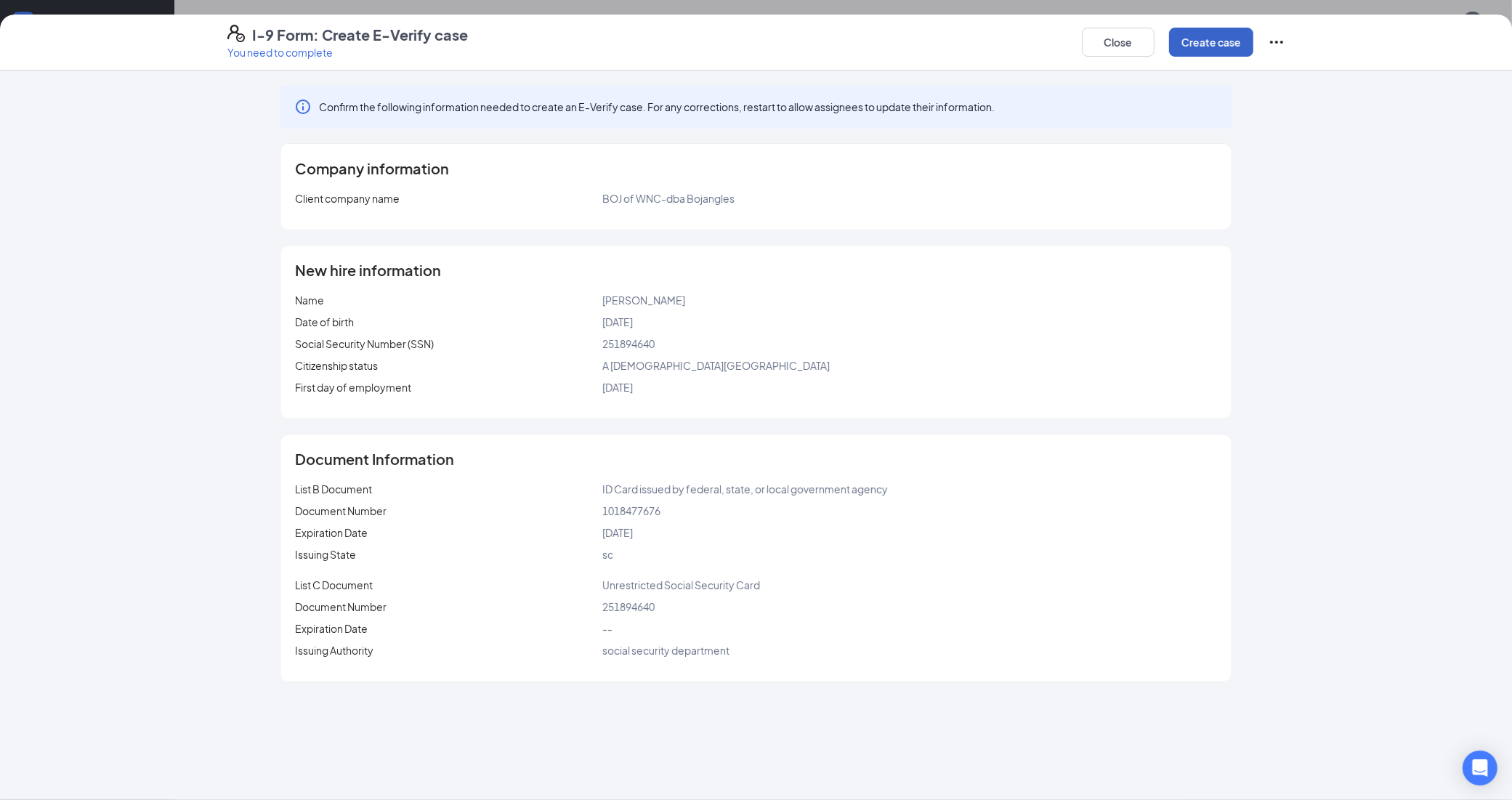
click at [1217, 38] on button "Create case" at bounding box center [1211, 42] width 84 height 29
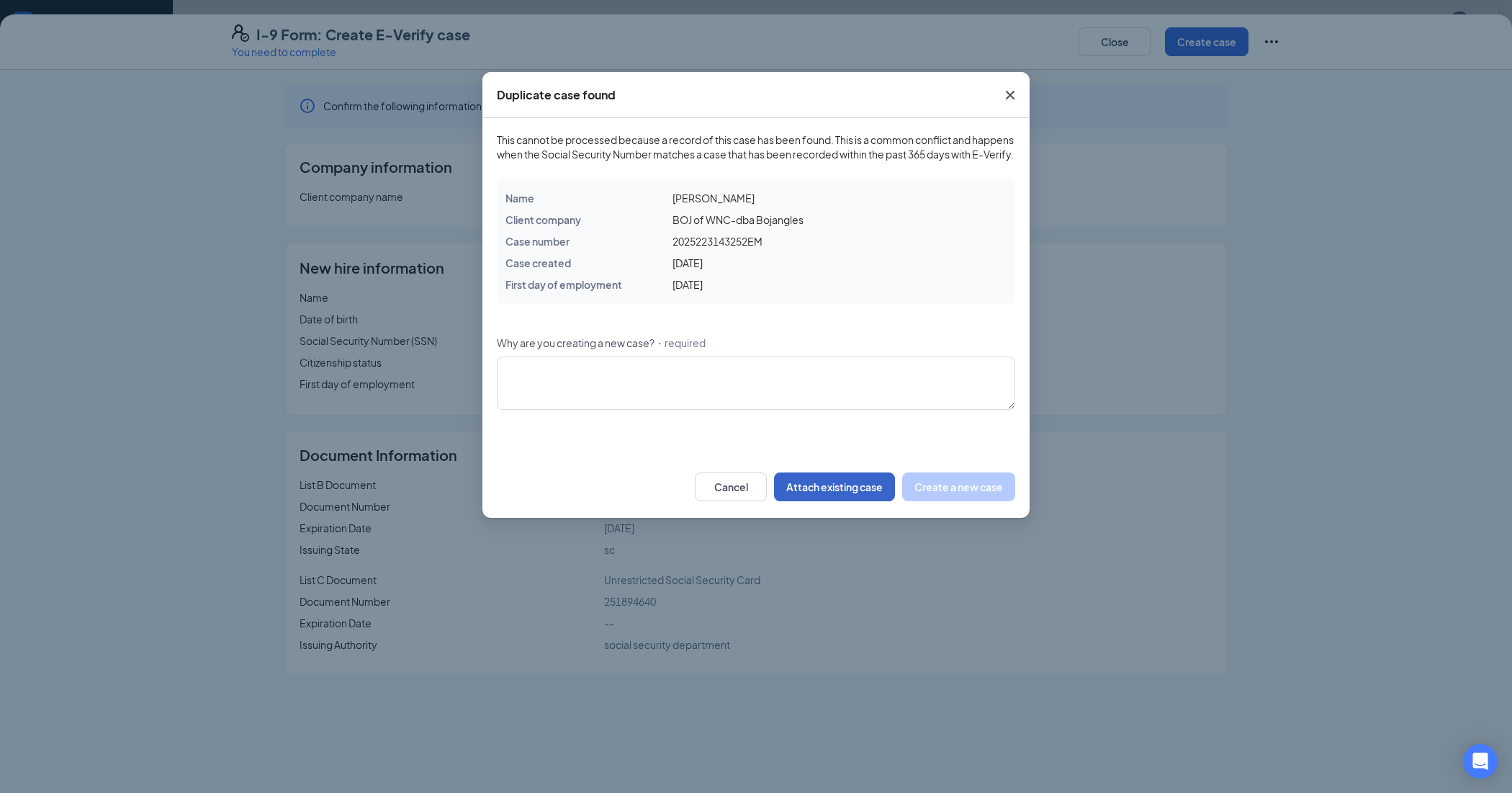
click at [829, 501] on button "Attach existing case" at bounding box center [835, 487] width 121 height 29
